Goal: Task Accomplishment & Management: Manage account settings

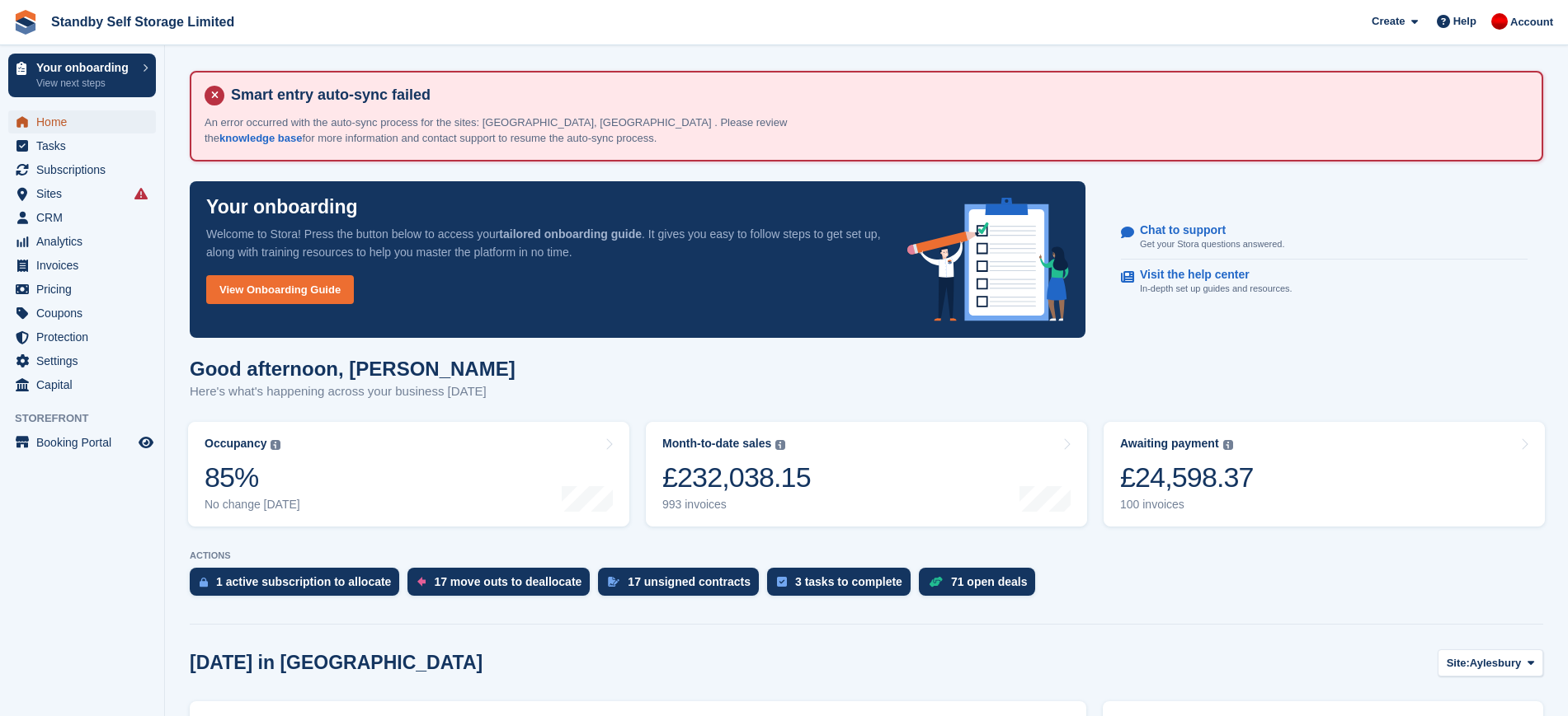
click at [60, 122] on span "Home" at bounding box center [86, 121] width 99 height 23
click at [78, 119] on span "Home" at bounding box center [86, 121] width 99 height 23
click at [45, 167] on span "Subscriptions" at bounding box center [86, 170] width 99 height 23
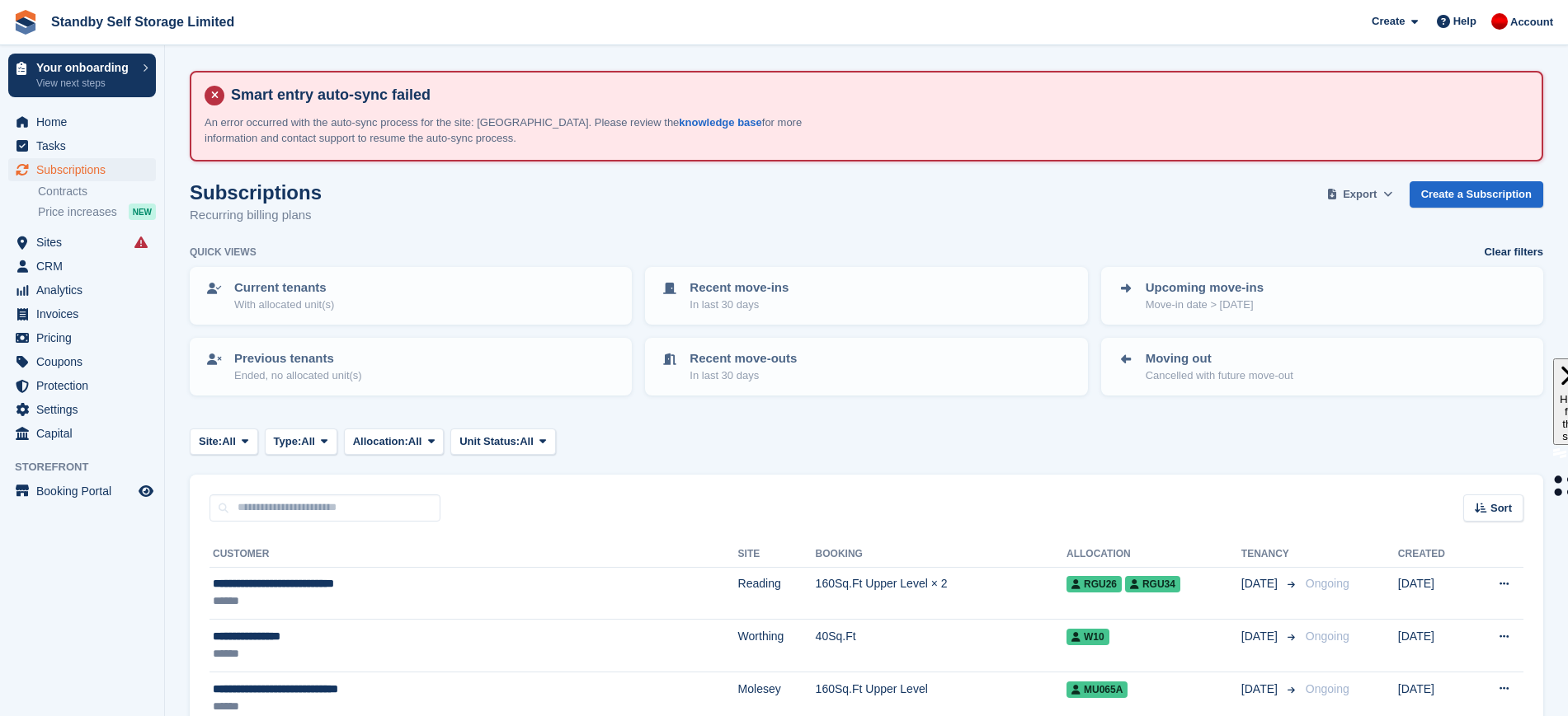
click at [1364, 190] on span "Export" at bounding box center [1359, 194] width 34 height 16
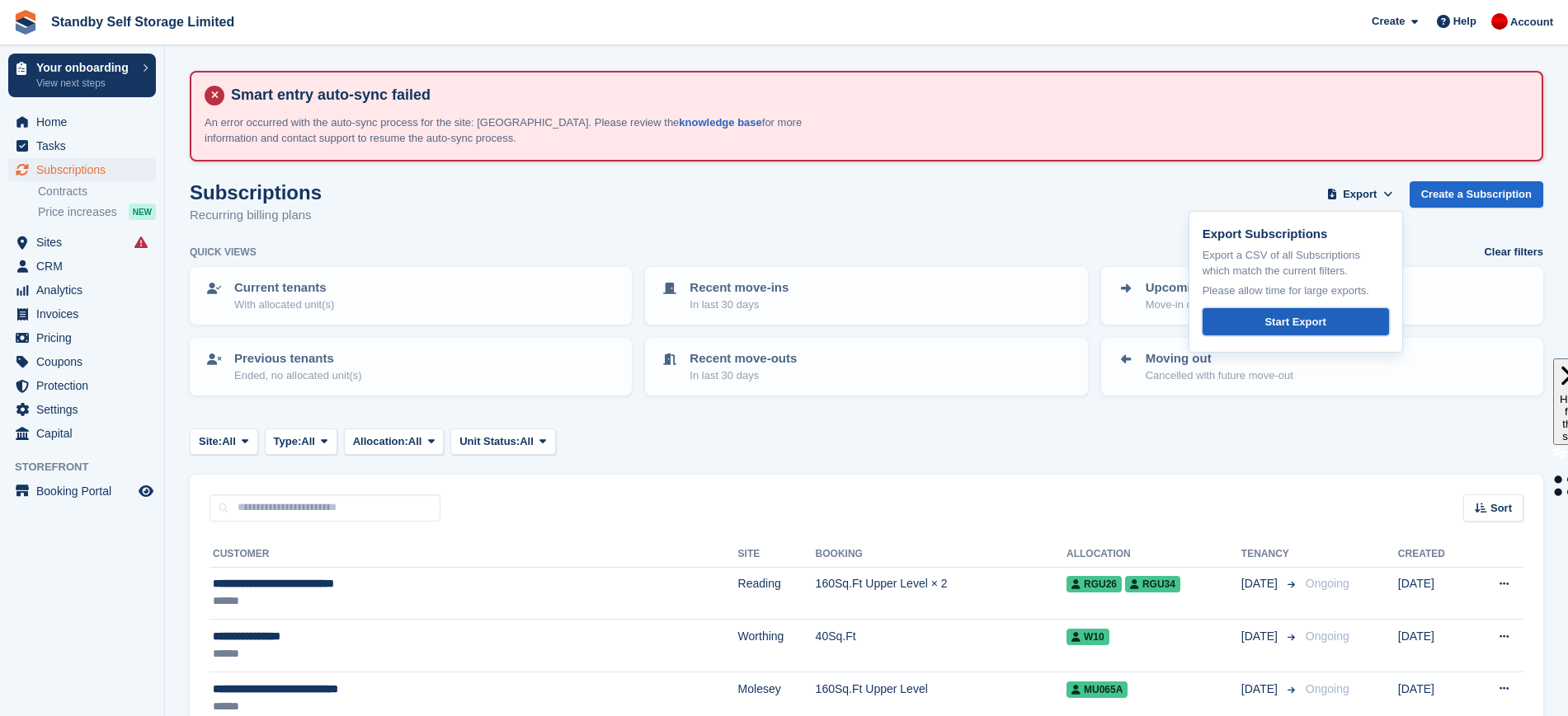
click at [1287, 311] on link "Start Export" at bounding box center [1296, 322] width 186 height 27
click at [333, 503] on input "text" at bounding box center [325, 508] width 231 height 27
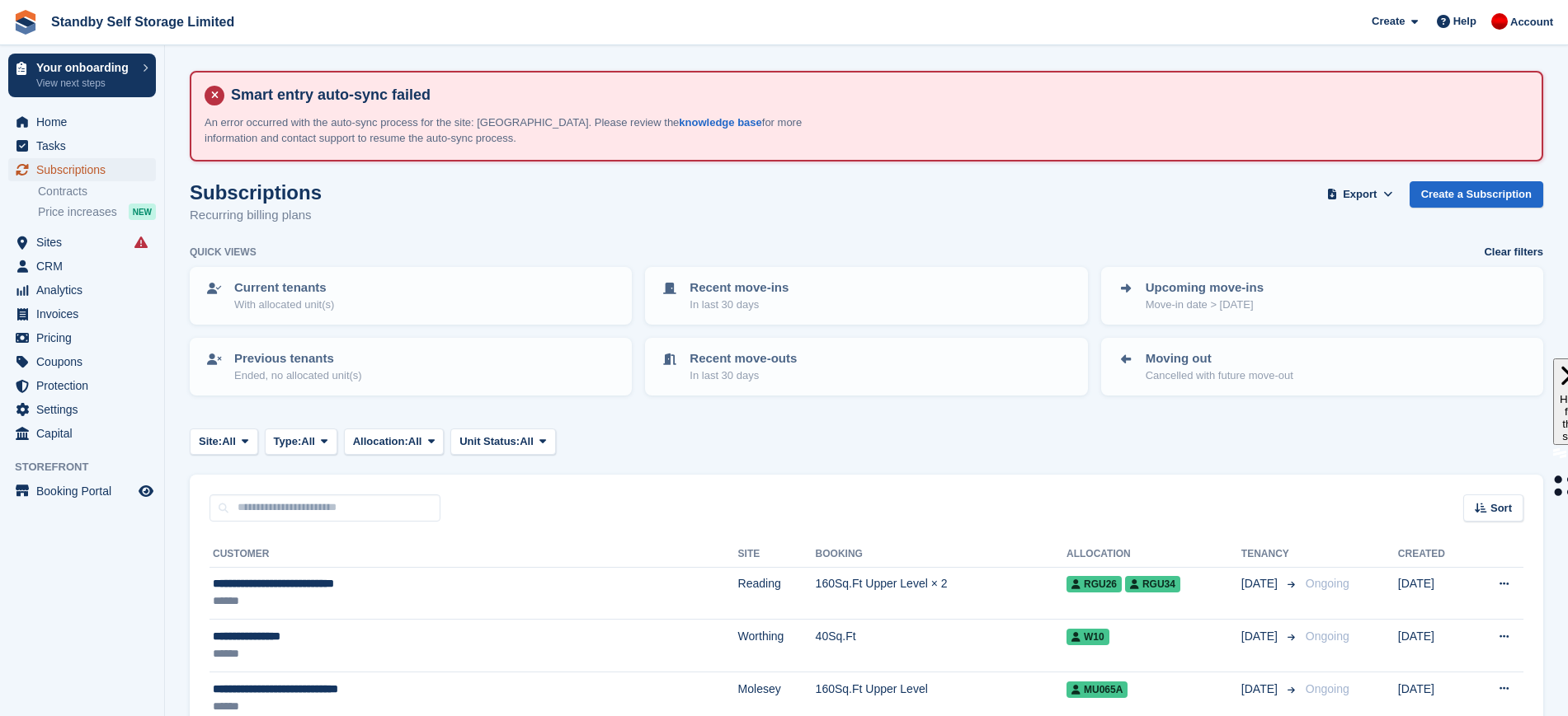
click at [72, 163] on span "Subscriptions" at bounding box center [86, 170] width 99 height 23
click at [305, 506] on input "text" at bounding box center [325, 508] width 231 height 27
type input "*******"
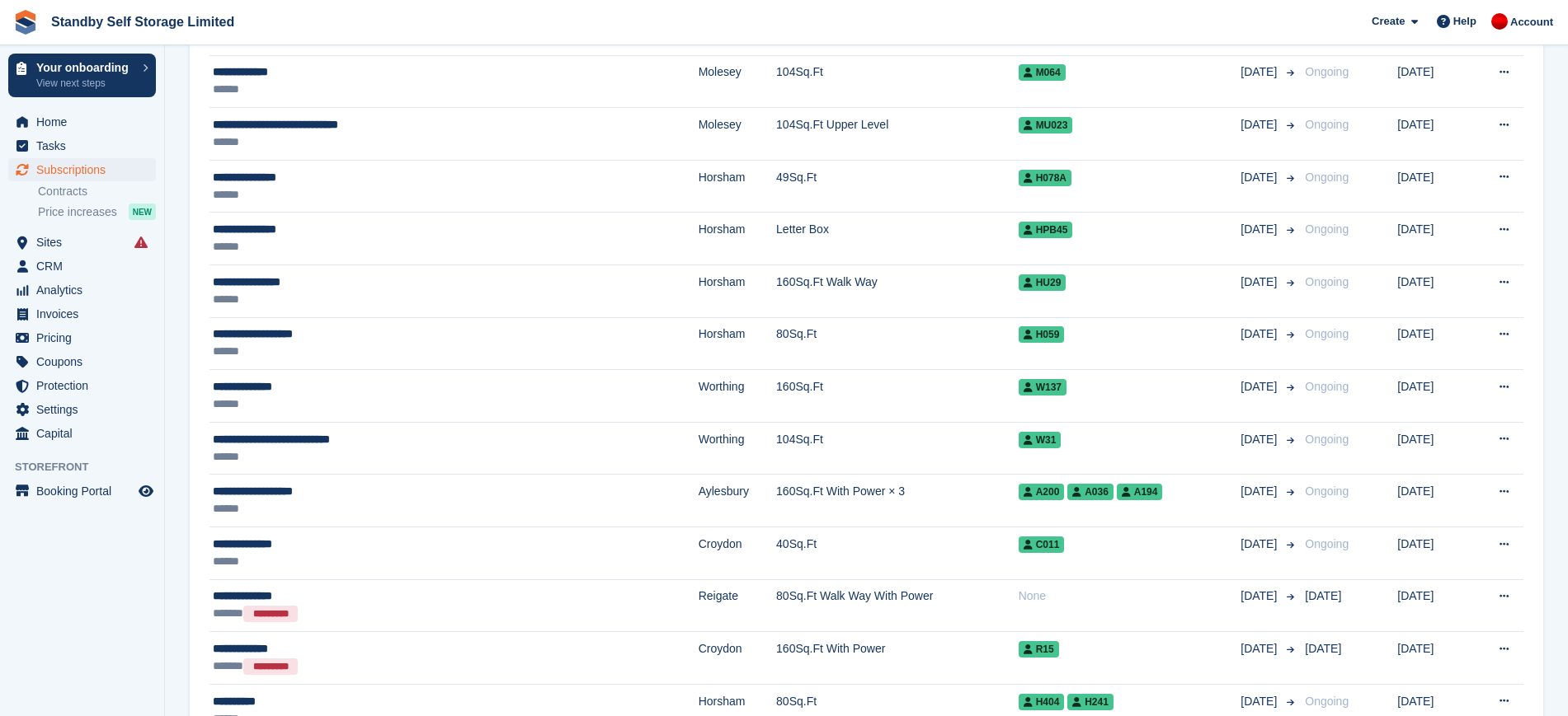
scroll to position [877, 0]
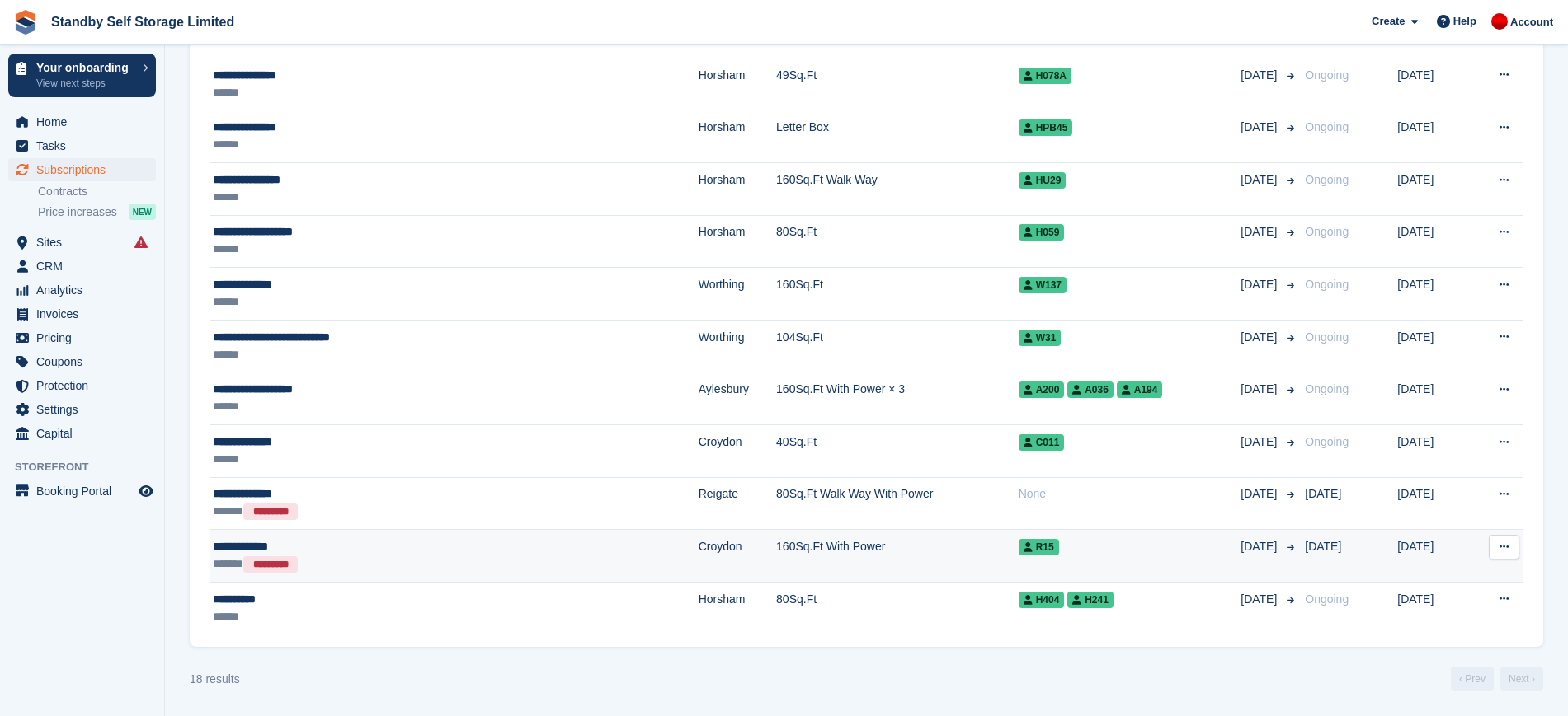
click at [834, 558] on td "160Sq.Ft With Power" at bounding box center [897, 556] width 243 height 53
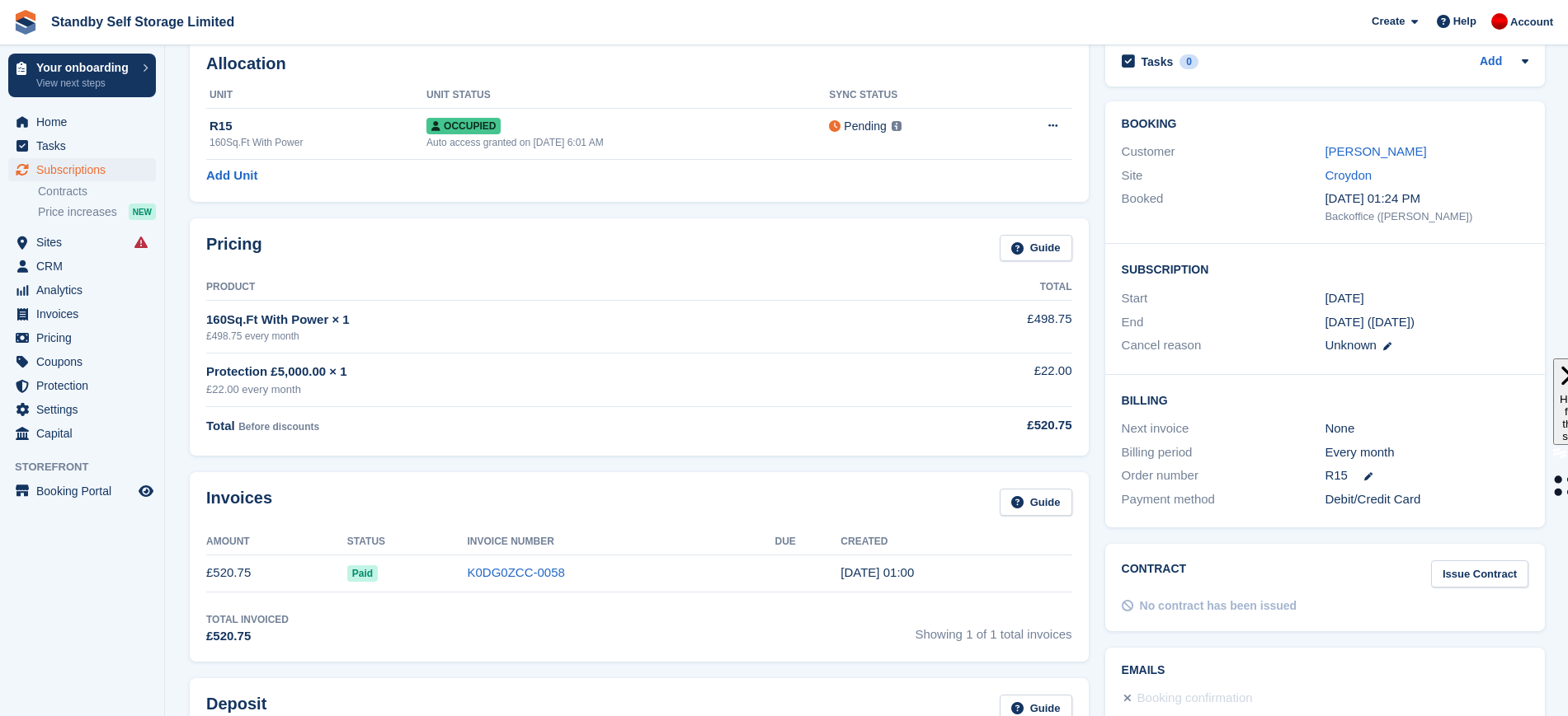
scroll to position [105, 0]
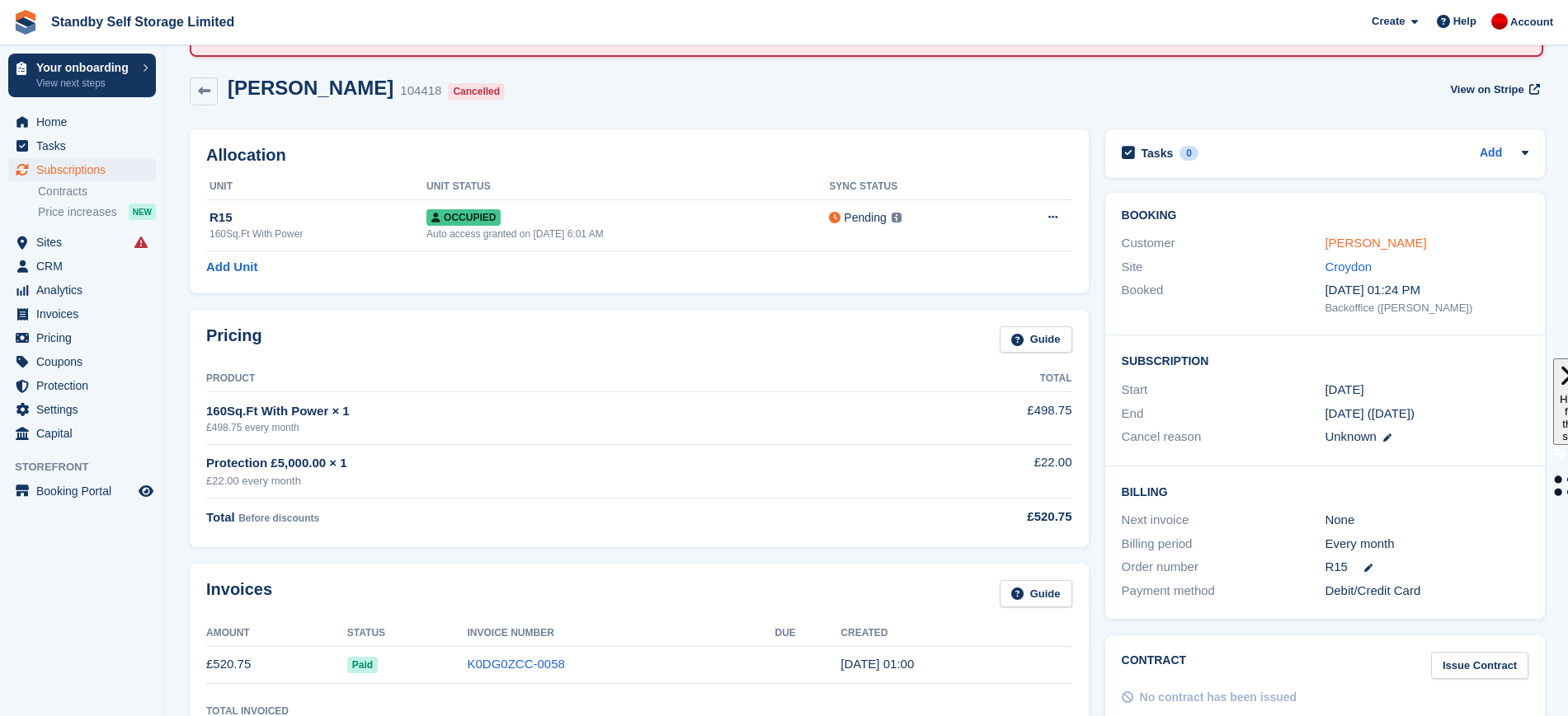
click at [1394, 245] on link "Michael Atiba" at bounding box center [1375, 242] width 101 height 14
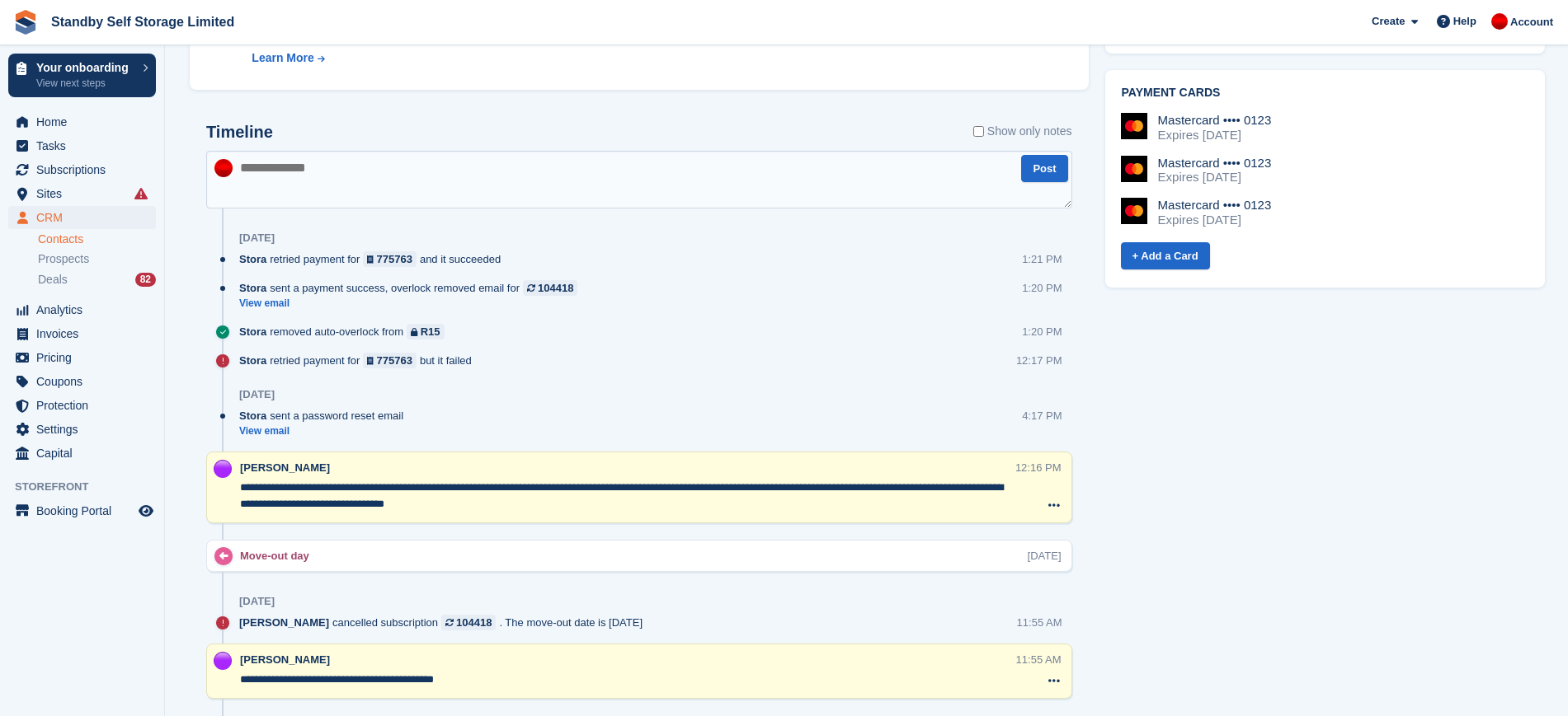
scroll to position [1067, 0]
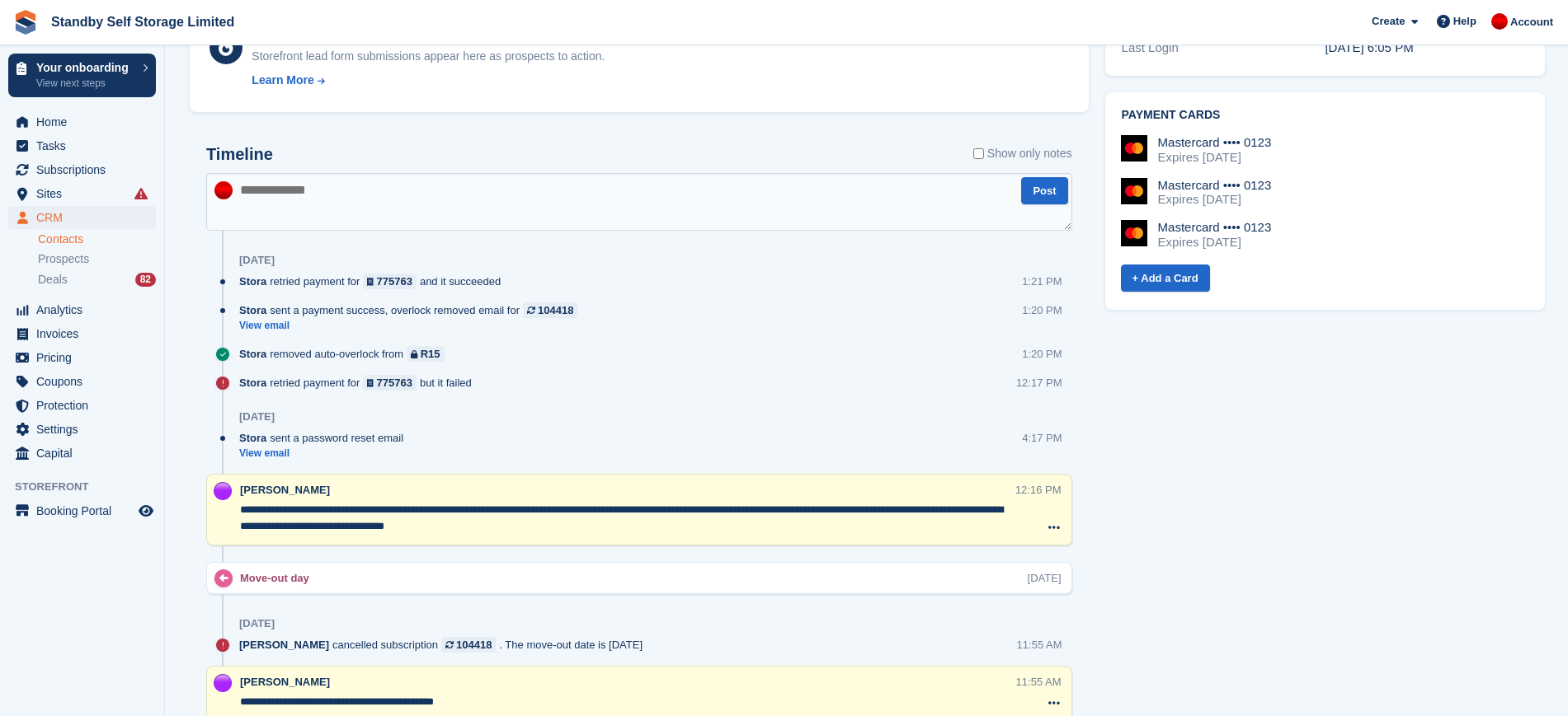
click at [544, 187] on textarea at bounding box center [639, 202] width 866 height 57
type textarea "*"
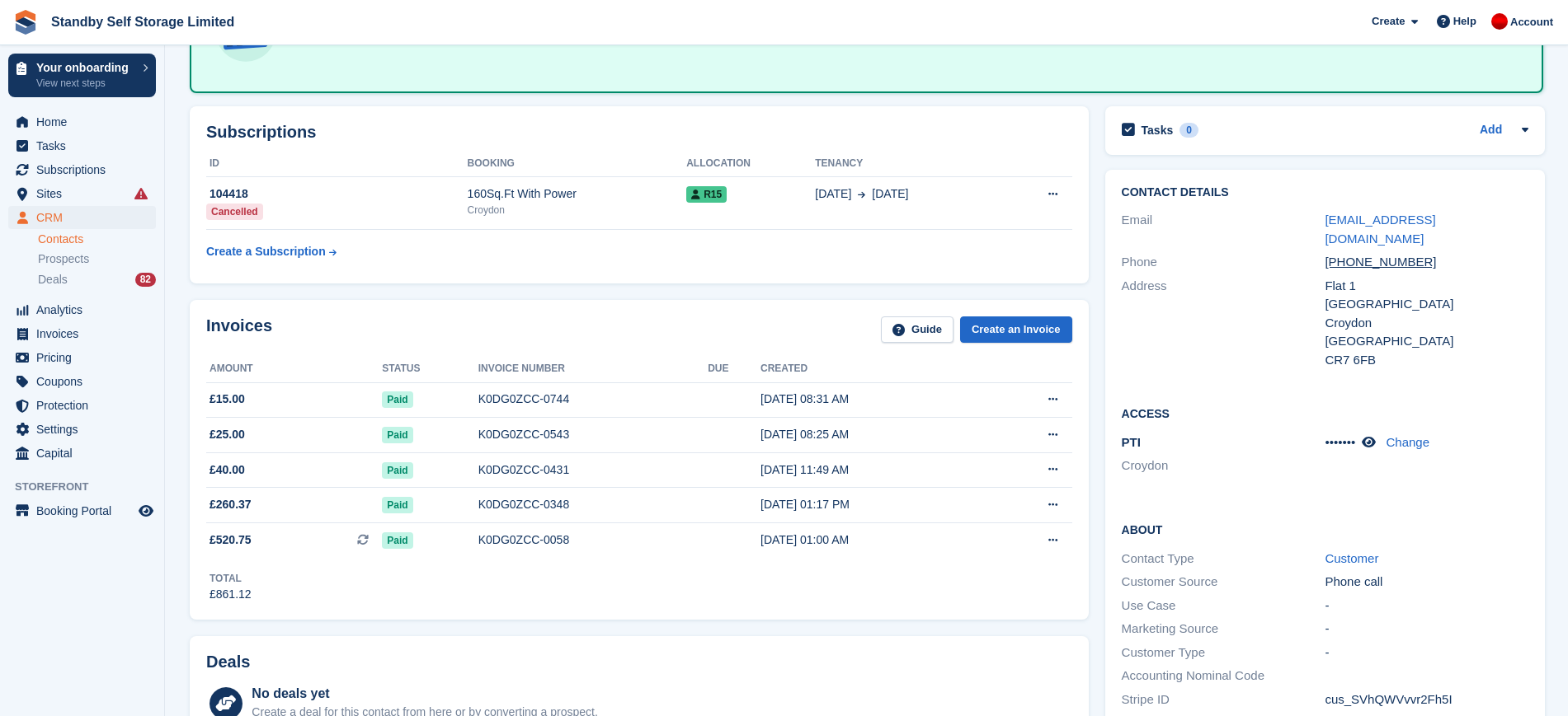
scroll to position [0, 0]
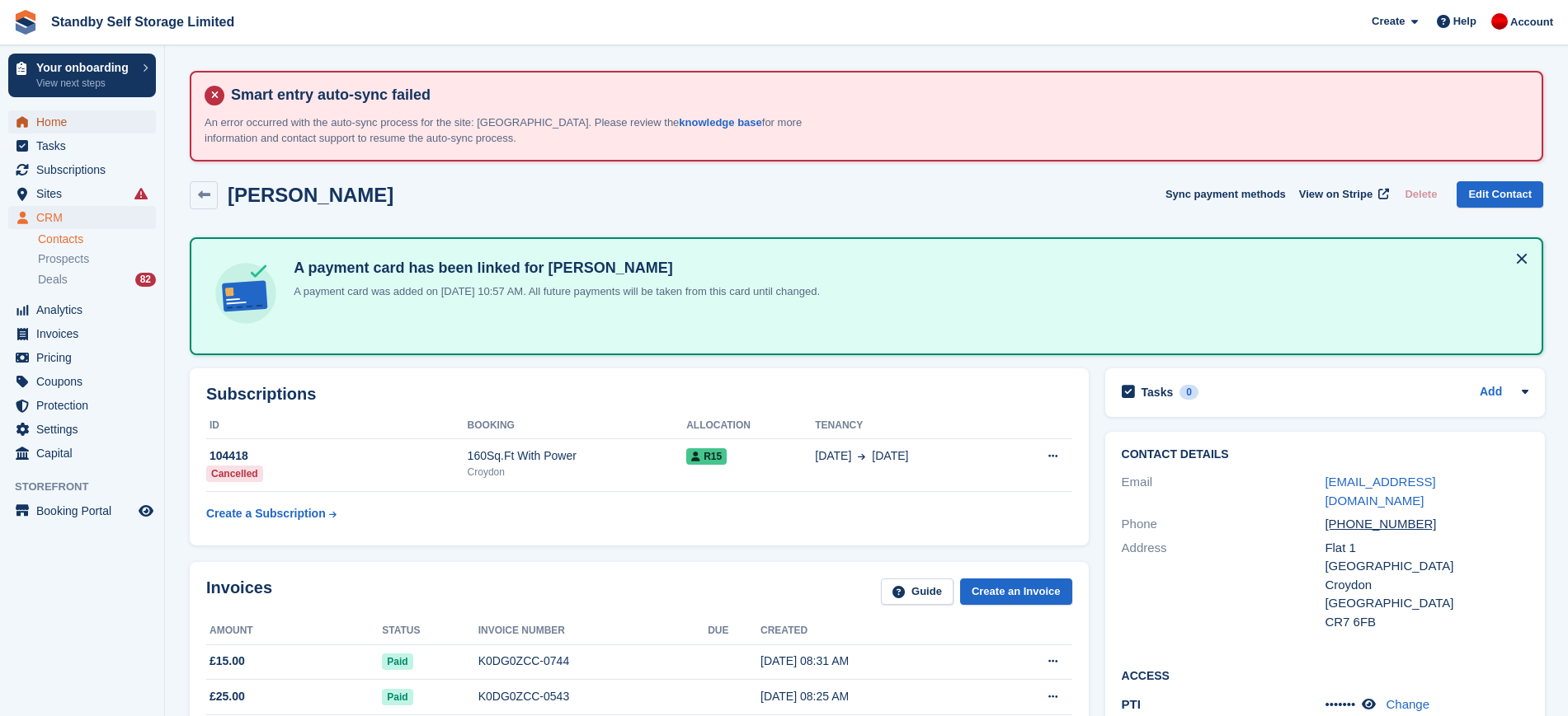
click at [68, 124] on span "Home" at bounding box center [86, 121] width 99 height 23
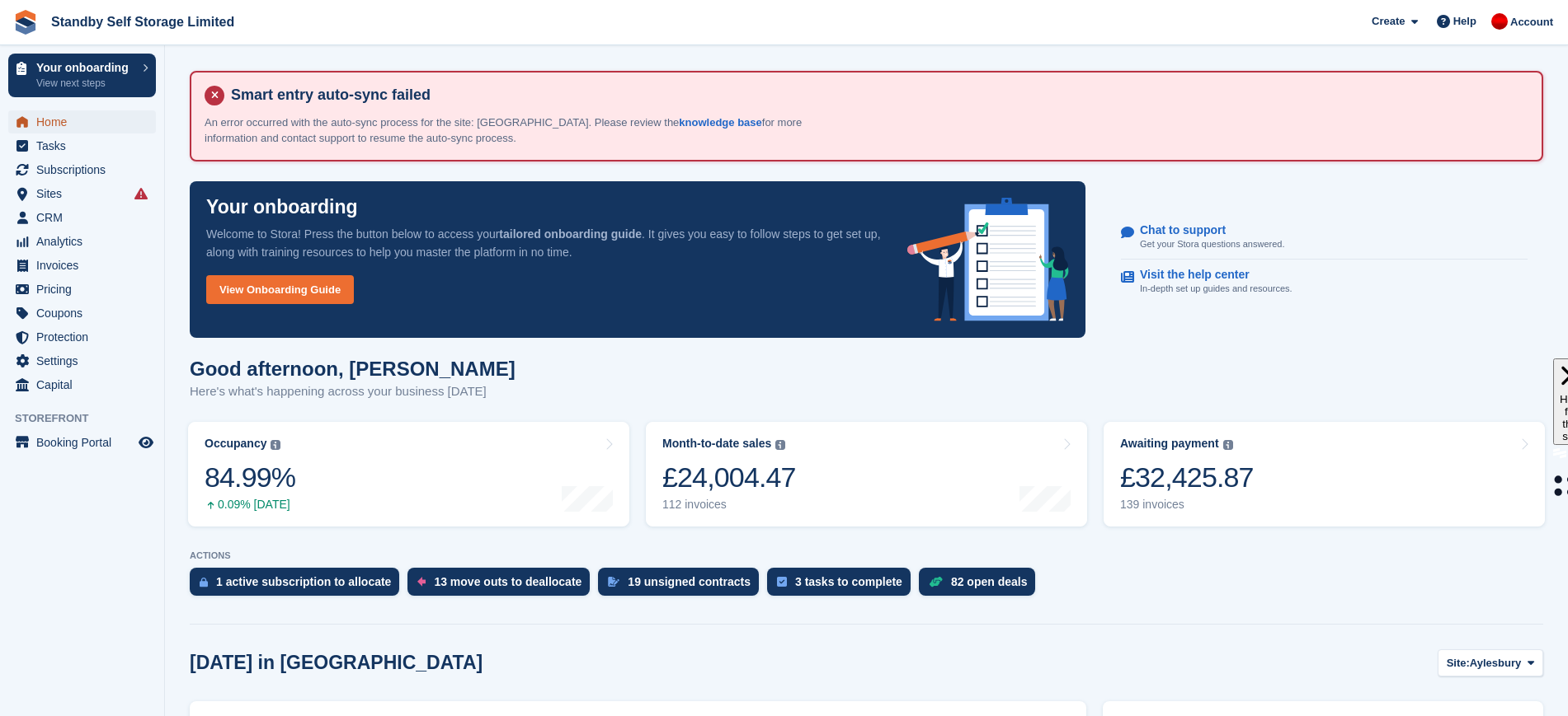
click at [63, 114] on span "Home" at bounding box center [86, 121] width 99 height 23
click at [38, 116] on span "Home" at bounding box center [86, 121] width 99 height 23
click at [66, 192] on span "Sites" at bounding box center [86, 193] width 99 height 23
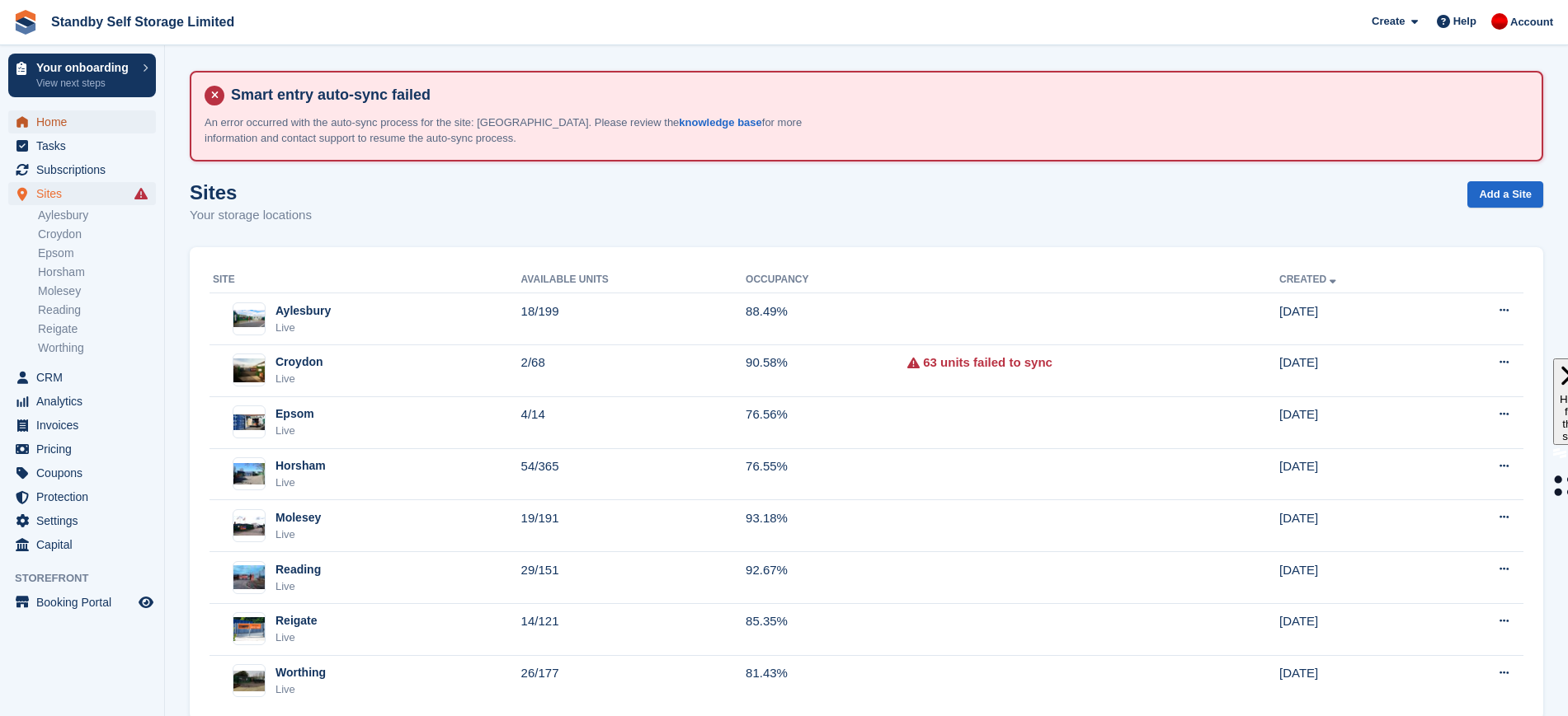
click at [90, 118] on span "Home" at bounding box center [86, 121] width 99 height 23
